Goal: Information Seeking & Learning: Learn about a topic

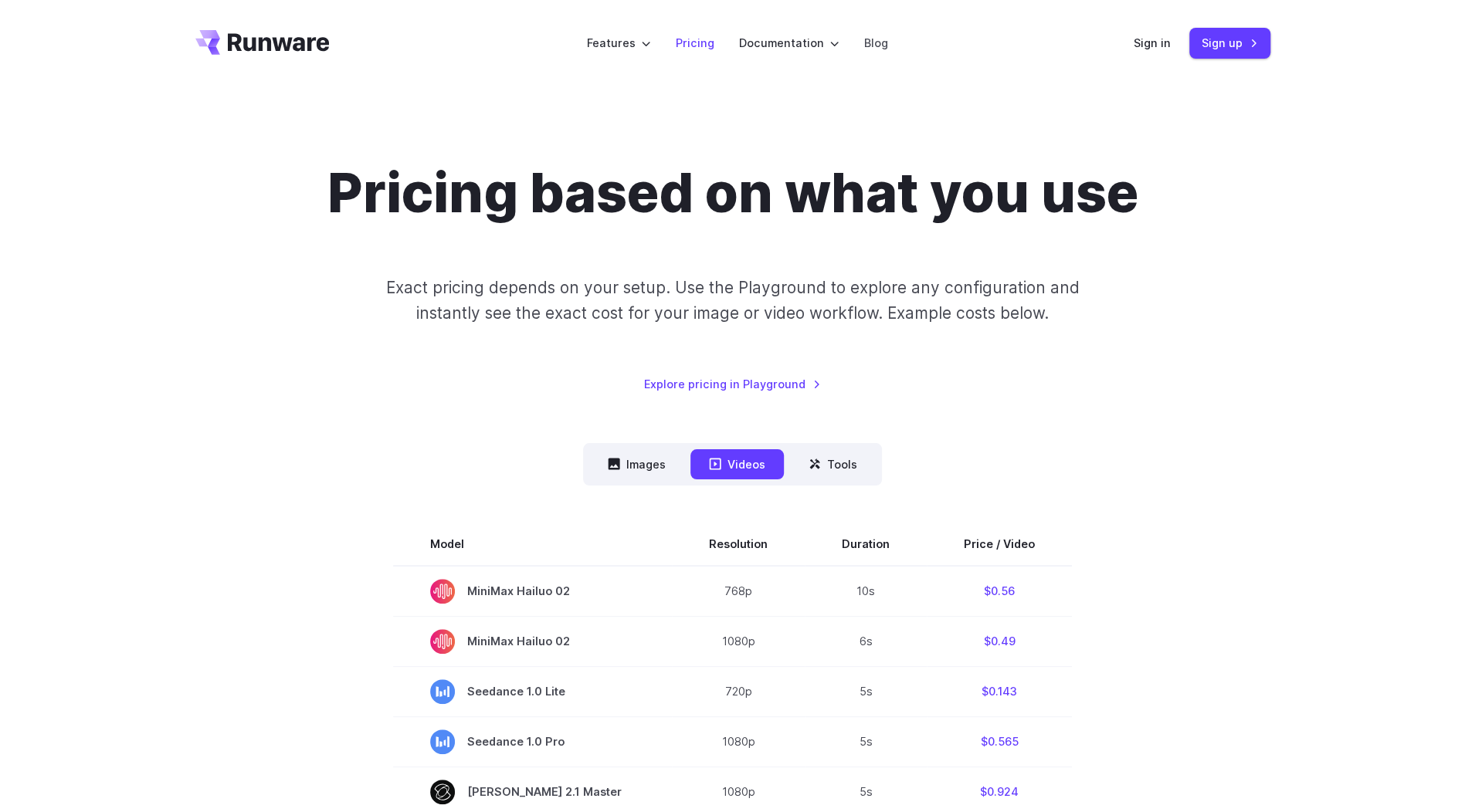
click at [700, 48] on link "Pricing" at bounding box center [695, 43] width 39 height 18
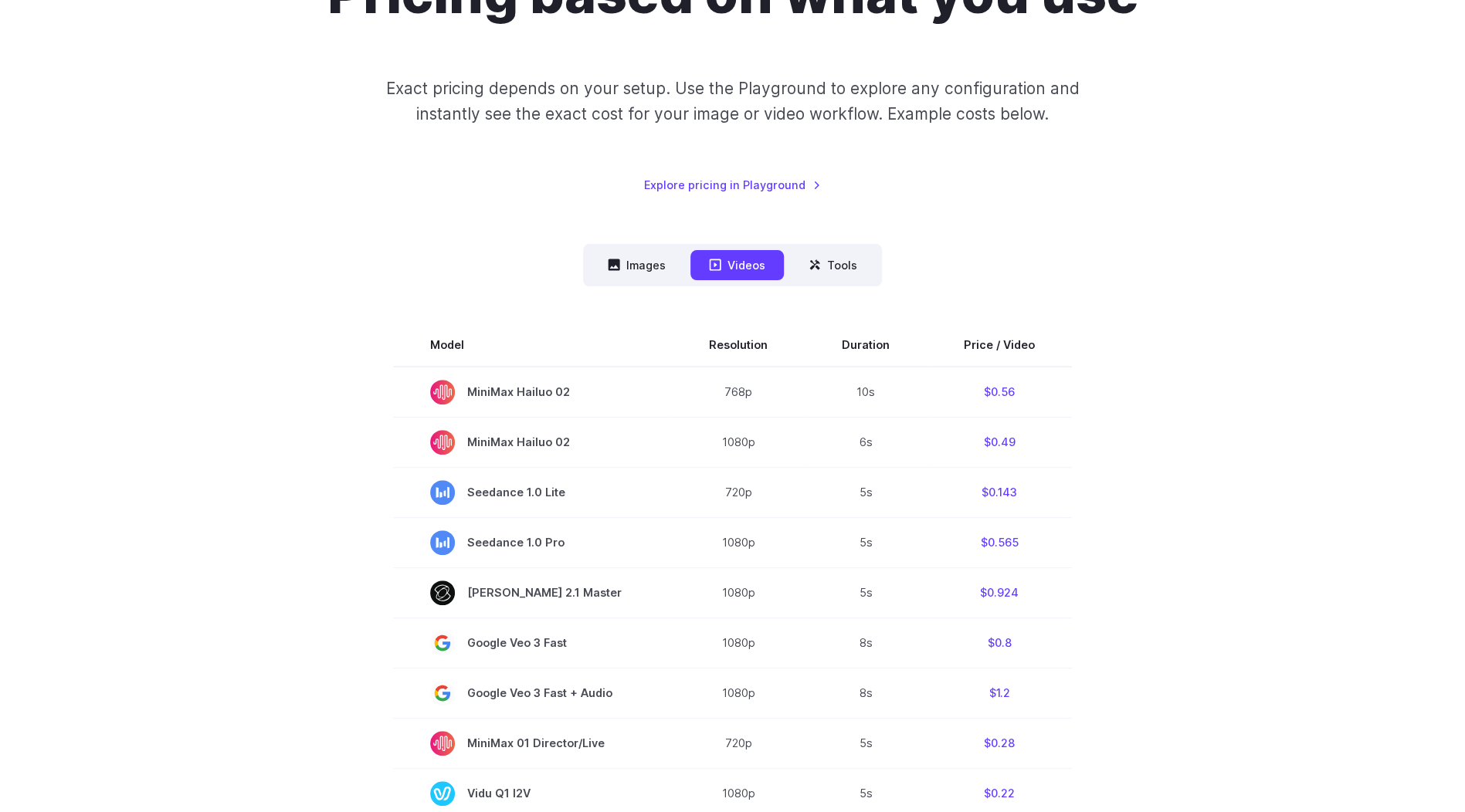
scroll to position [155, 0]
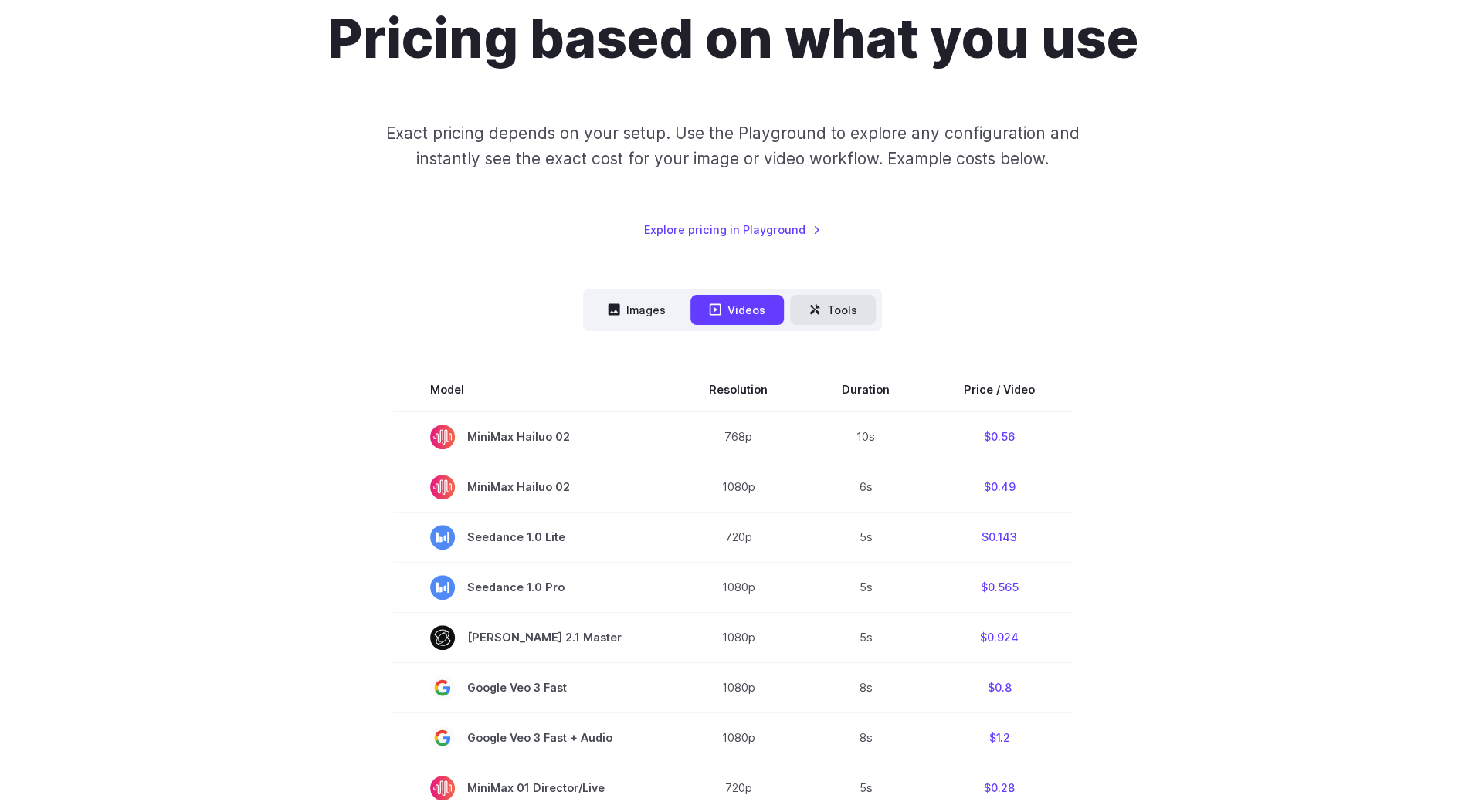
click at [829, 306] on button "Tools" at bounding box center [833, 309] width 85 height 30
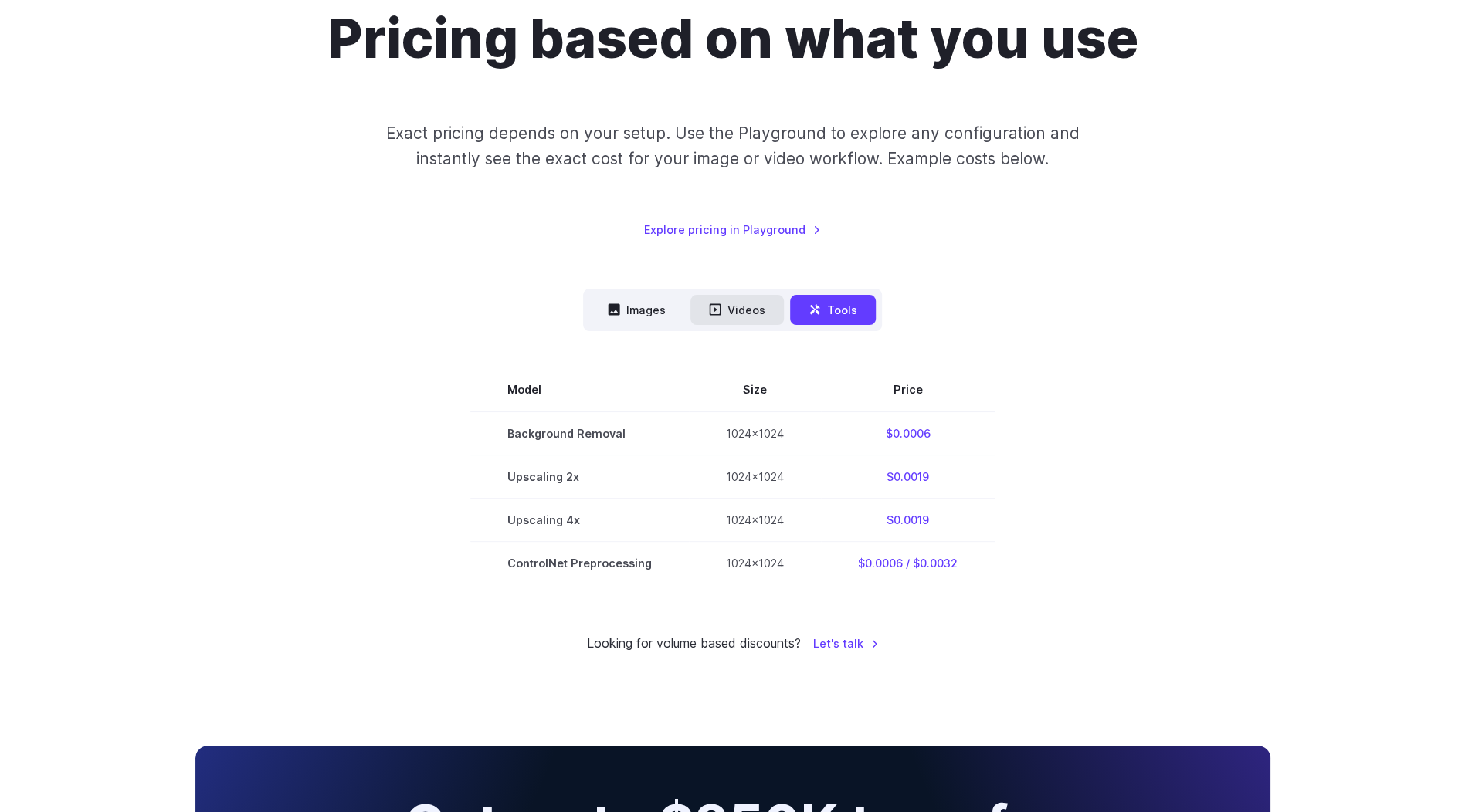
click at [728, 313] on button "Videos" at bounding box center [737, 309] width 93 height 30
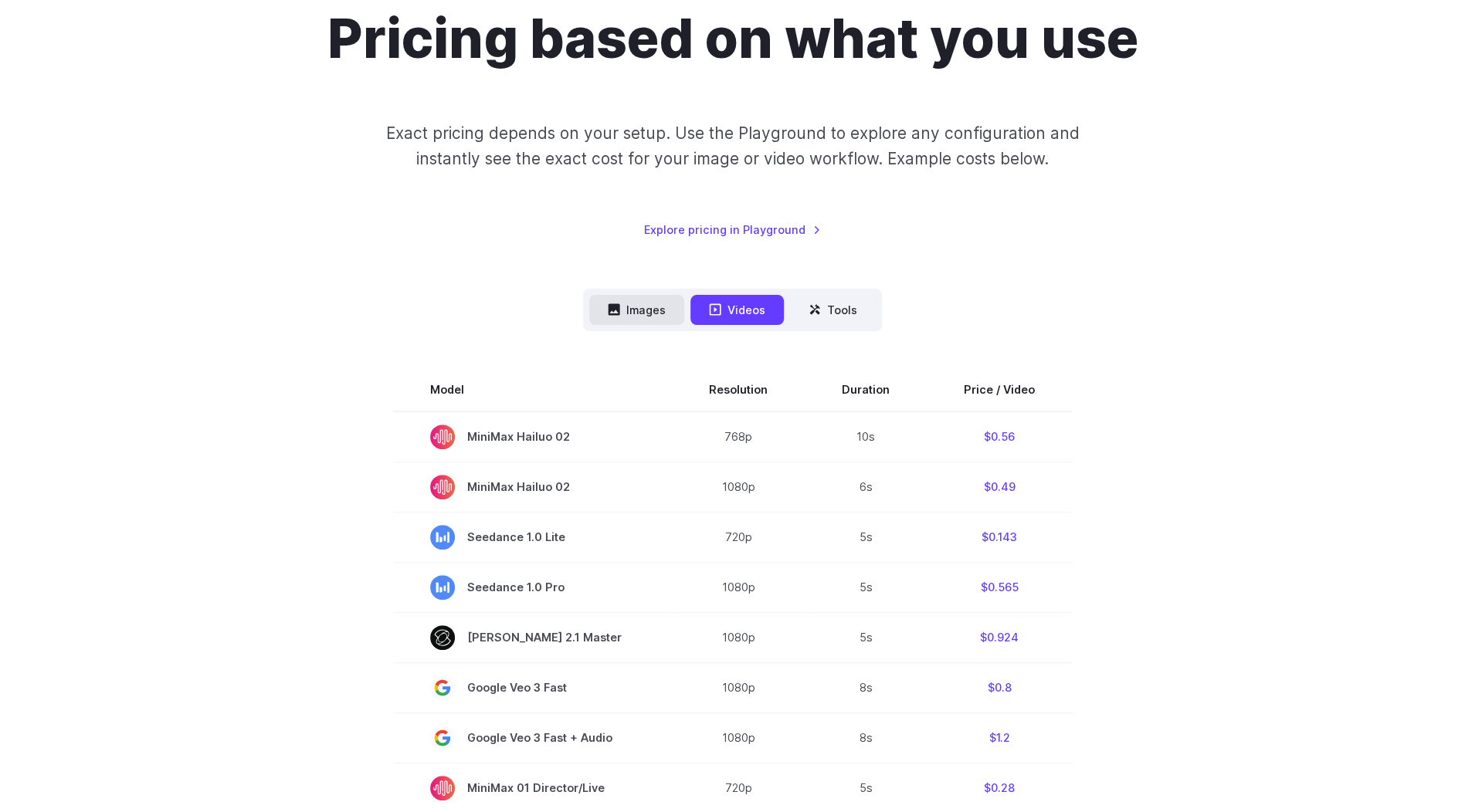
click at [649, 307] on button "Images" at bounding box center [637, 309] width 95 height 30
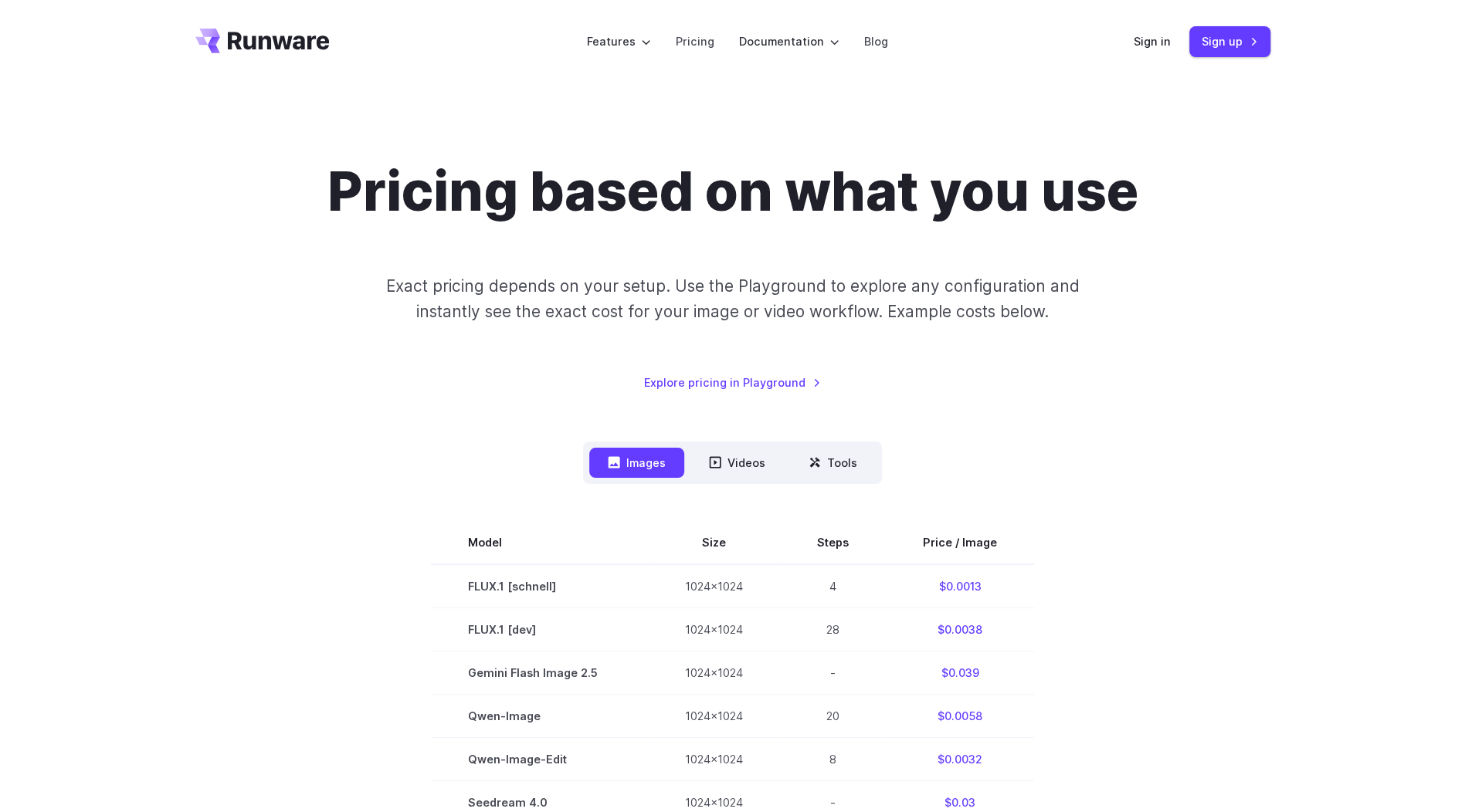
scroll to position [0, 0]
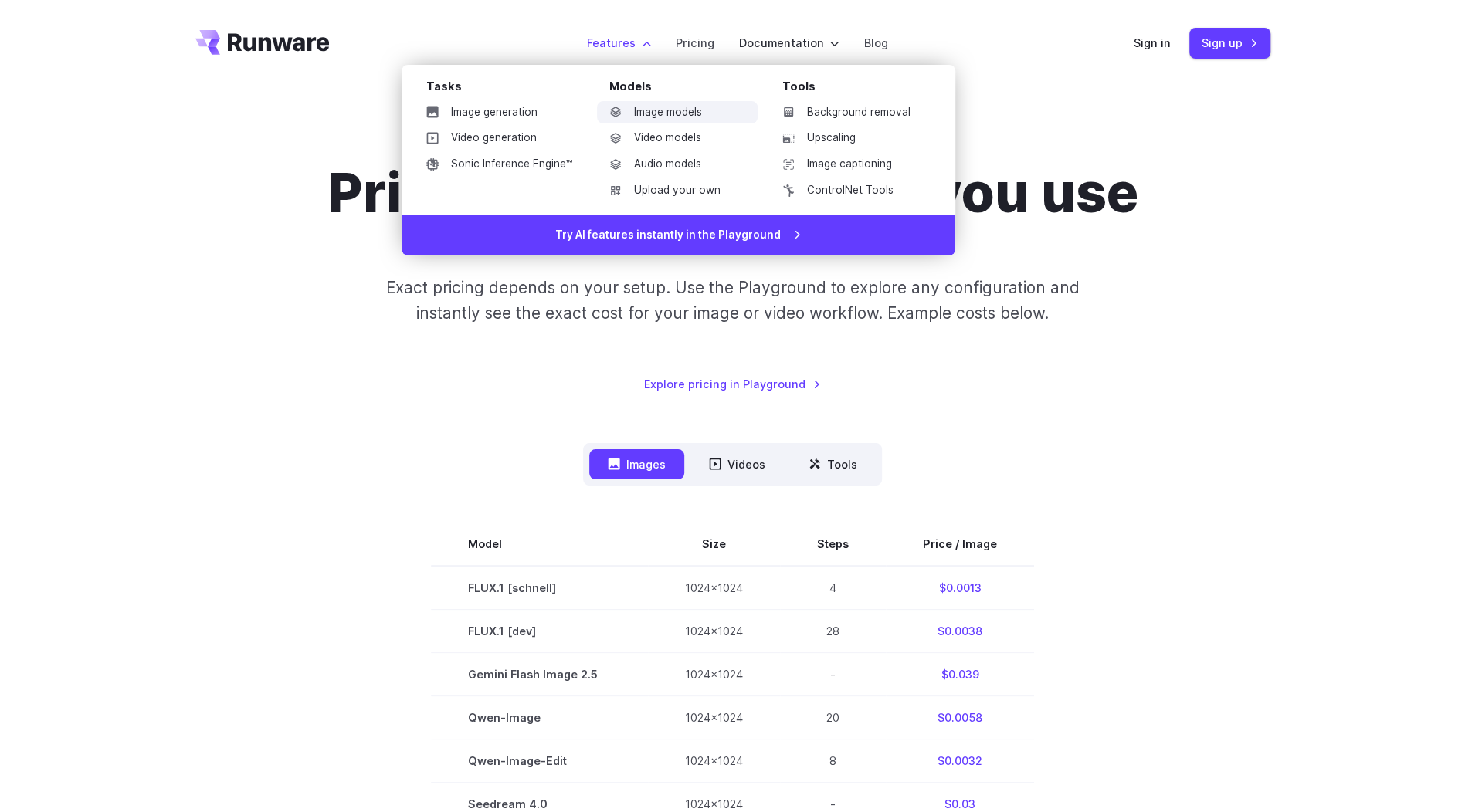
click at [662, 106] on link "Image models" at bounding box center [677, 113] width 160 height 23
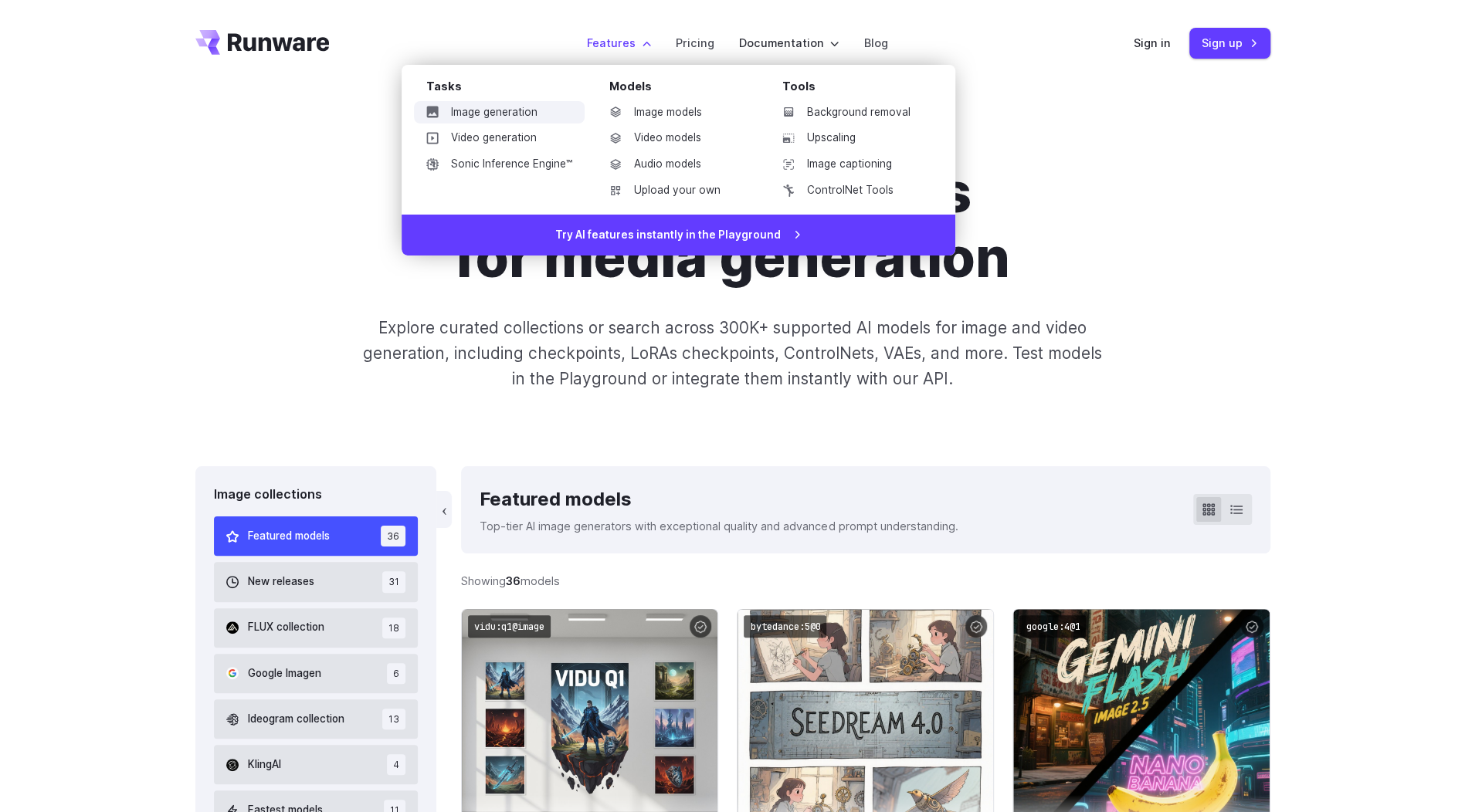
click at [501, 110] on link "Image generation" at bounding box center [500, 113] width 171 height 23
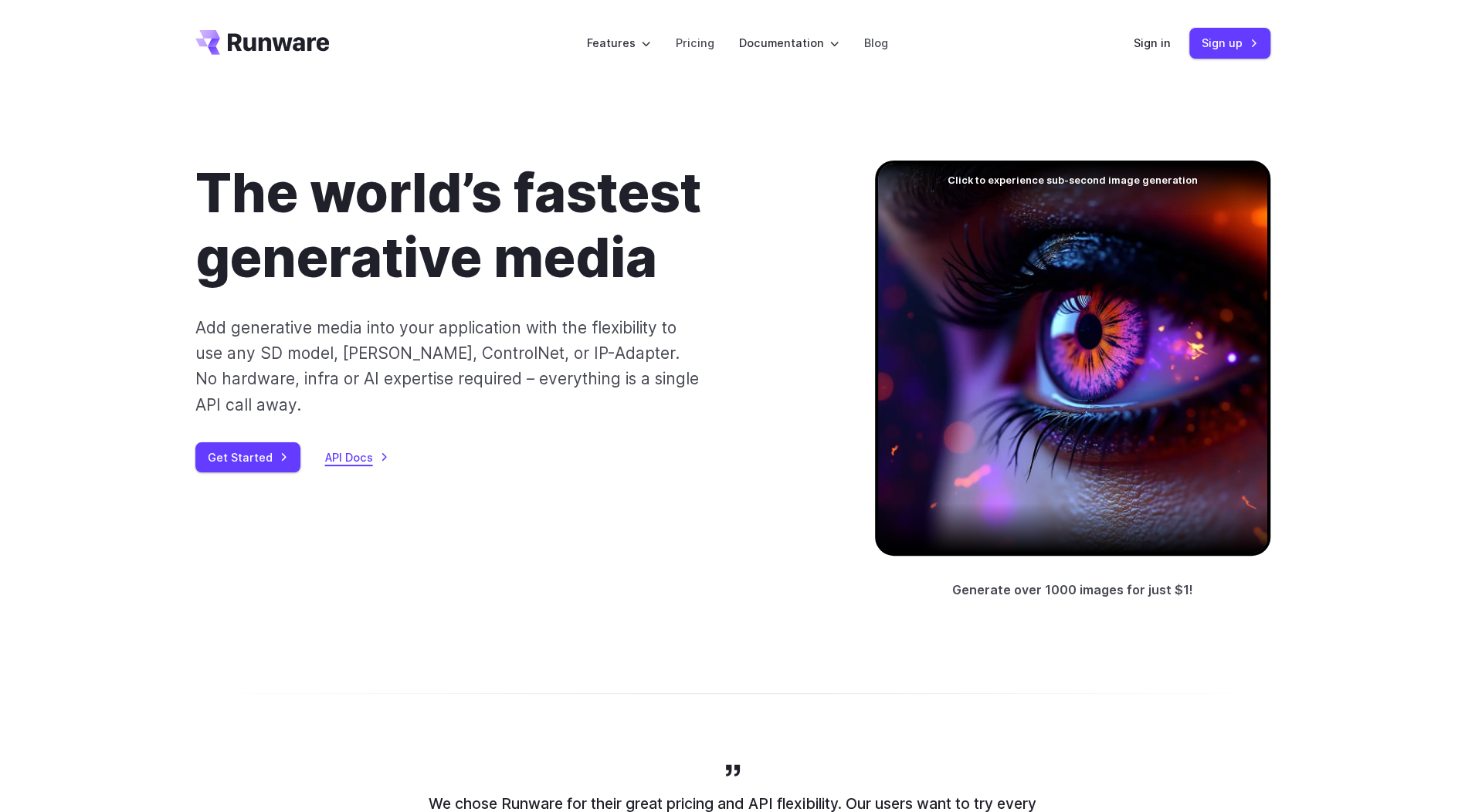
click at [347, 449] on link "API Docs" at bounding box center [357, 458] width 64 height 18
